Goal: Transaction & Acquisition: Download file/media

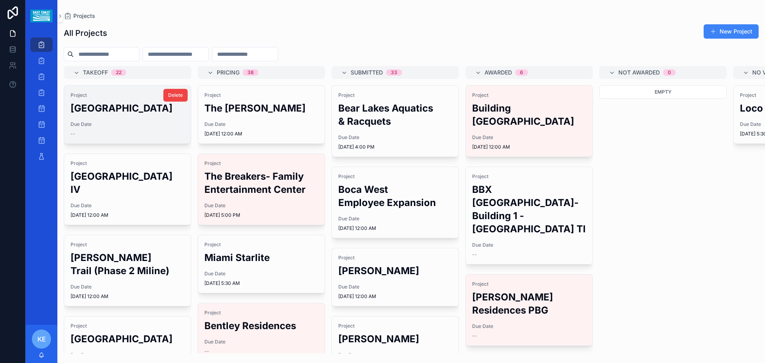
click at [175, 115] on h2 "[GEOGRAPHIC_DATA]" at bounding box center [128, 108] width 114 height 13
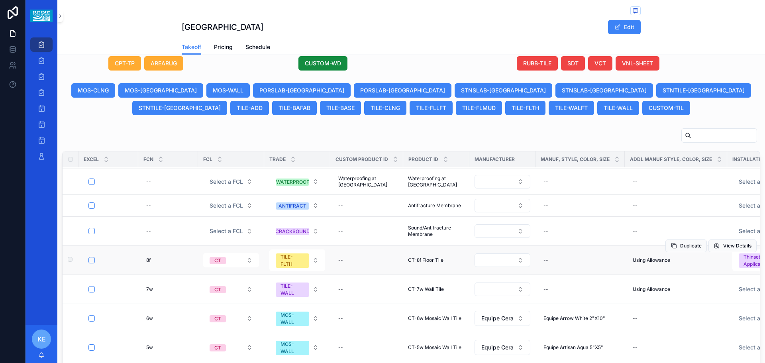
scroll to position [159, 0]
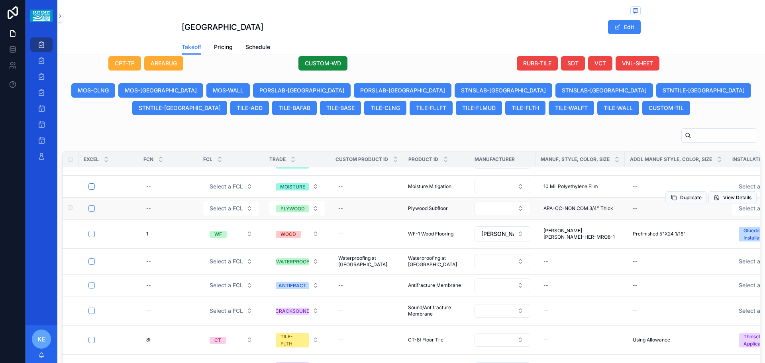
click at [95, 206] on div "scrollable content" at bounding box center [110, 208] width 45 height 6
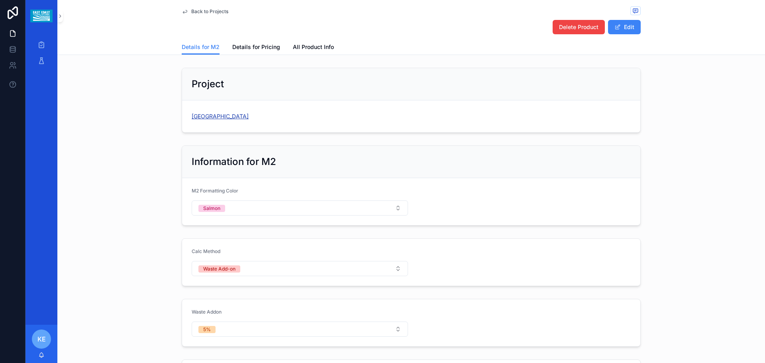
click at [217, 117] on span "[GEOGRAPHIC_DATA]" at bounding box center [220, 116] width 57 height 8
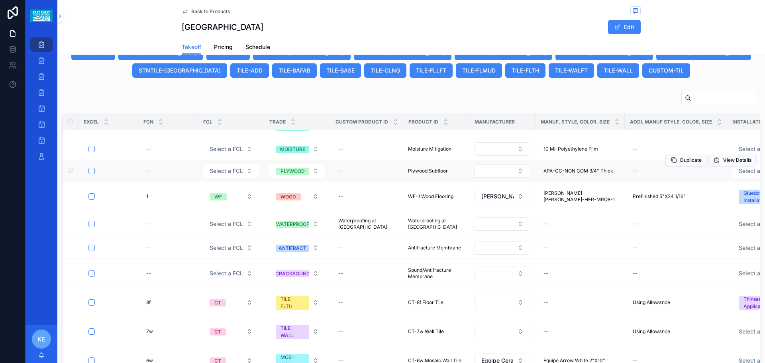
scroll to position [80, 0]
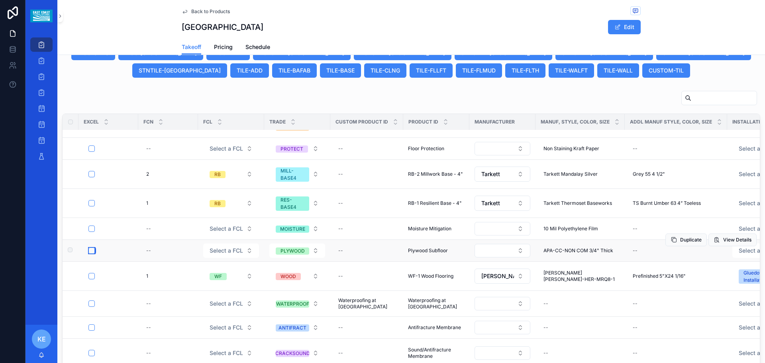
click at [92, 252] on button "scrollable content" at bounding box center [91, 250] width 6 height 6
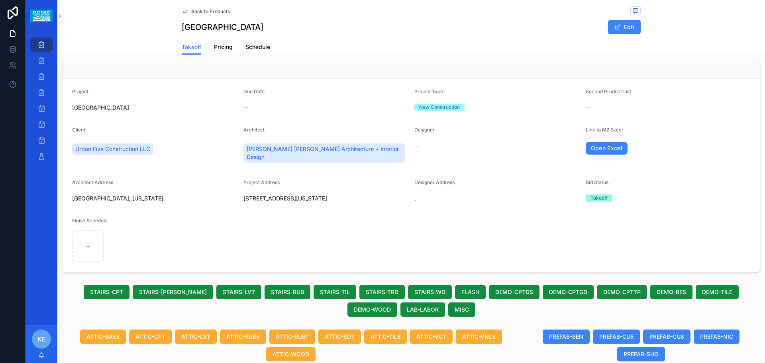
scroll to position [0, 0]
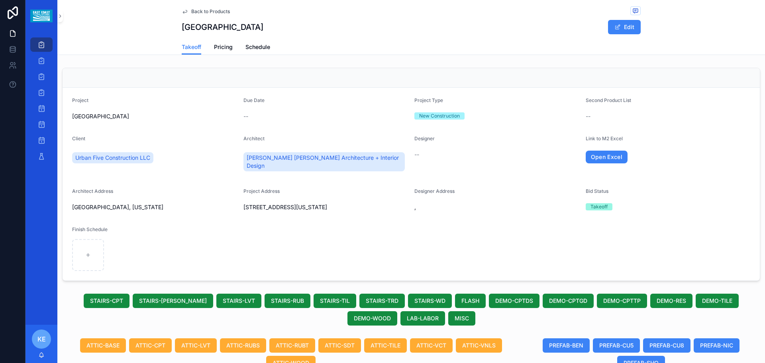
click at [667, 79] on div "scrollable content" at bounding box center [411, 78] width 697 height 20
click at [648, 79] on div "scrollable content" at bounding box center [411, 78] width 697 height 20
click at [560, 77] on div "scrollable content" at bounding box center [411, 78] width 697 height 20
click at [618, 70] on div "scrollable content" at bounding box center [411, 78] width 697 height 20
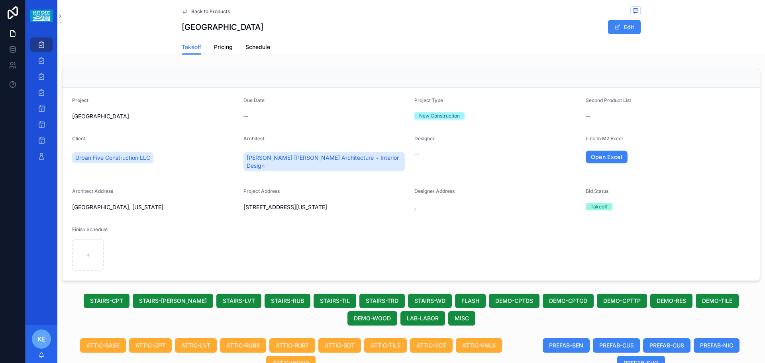
click at [618, 70] on div "scrollable content" at bounding box center [411, 78] width 697 height 20
click at [670, 69] on div "scrollable content" at bounding box center [411, 78] width 697 height 20
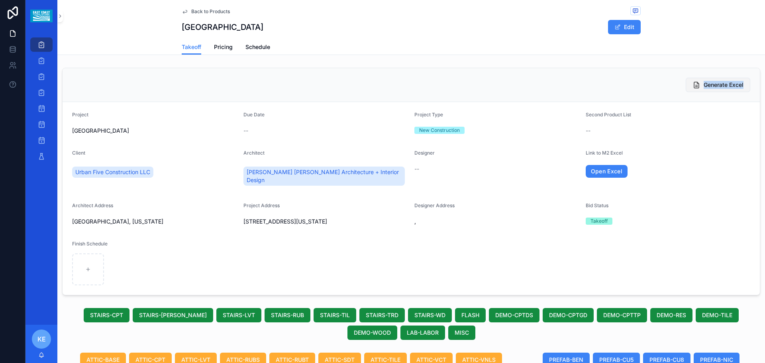
click at [705, 88] on span "Generate Excel" at bounding box center [724, 85] width 40 height 8
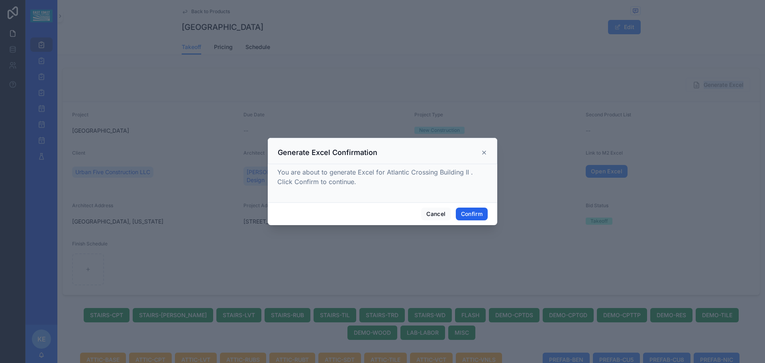
click at [474, 214] on button "Confirm" at bounding box center [472, 214] width 32 height 13
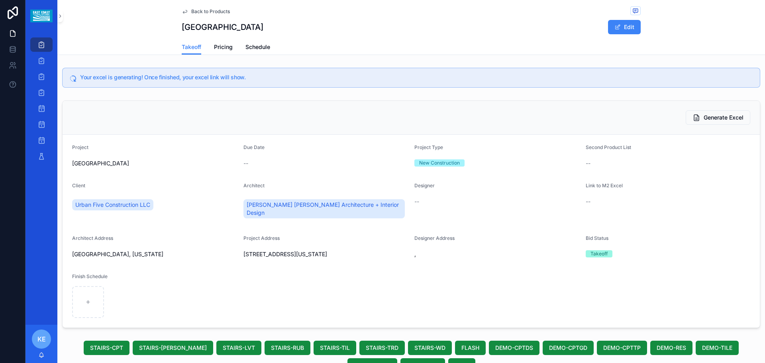
click at [631, 273] on form "Project [GEOGRAPHIC_DATA] II Due Date -- Project Type New Construction Second P…" at bounding box center [411, 231] width 697 height 193
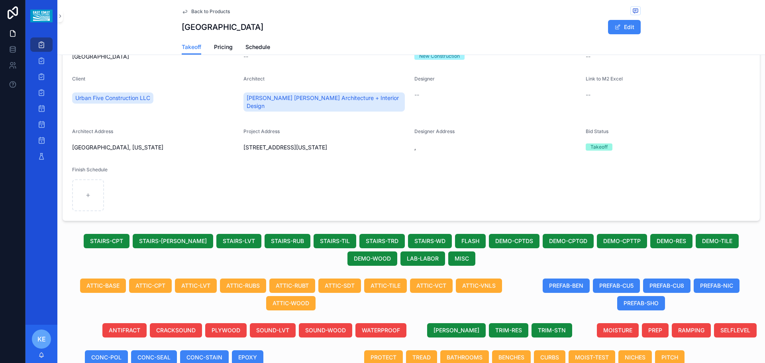
scroll to position [40, 0]
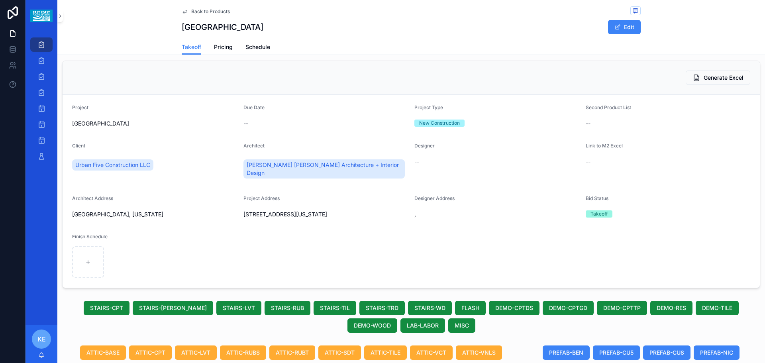
click at [586, 164] on span "--" at bounding box center [588, 162] width 5 height 8
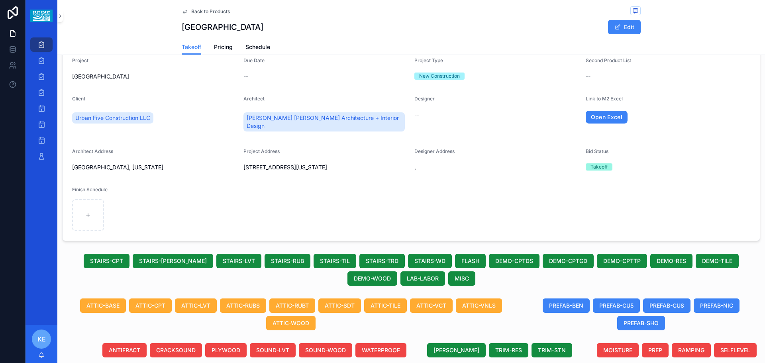
scroll to position [7, 0]
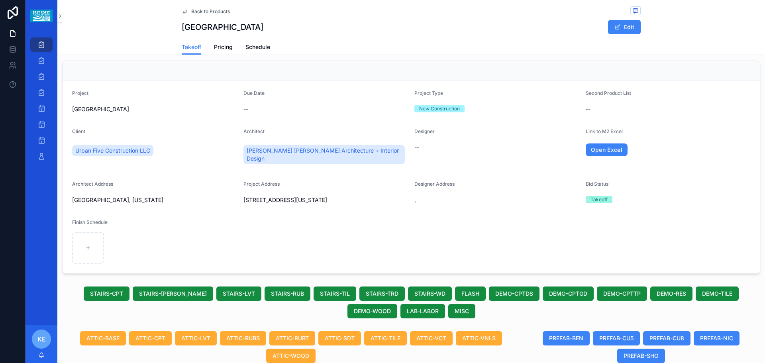
click at [579, 150] on form "Project [GEOGRAPHIC_DATA] II Due Date -- Project Type New Construction Second P…" at bounding box center [411, 177] width 697 height 193
click at [588, 151] on link "Open Excel" at bounding box center [607, 149] width 42 height 13
